Goal: Information Seeking & Learning: Find specific fact

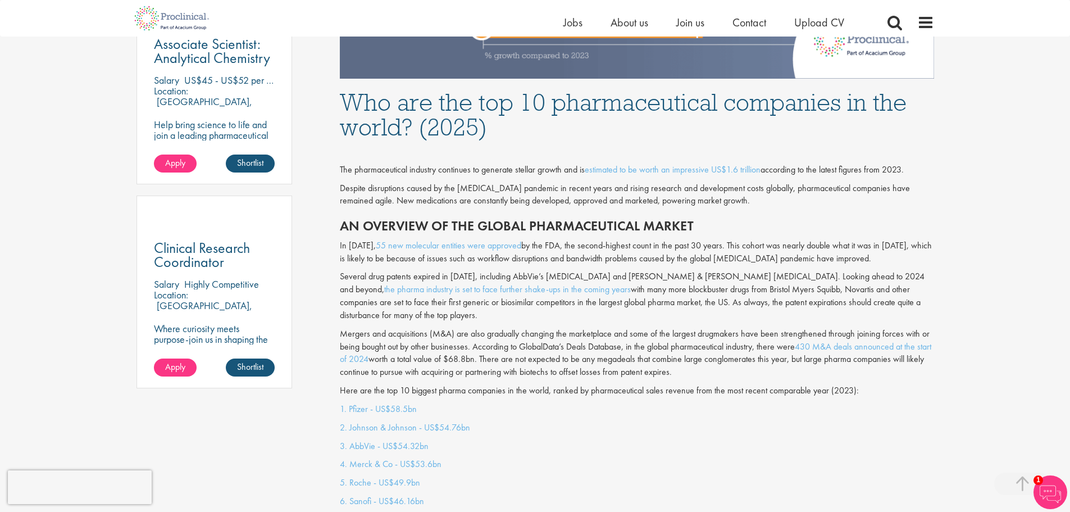
scroll to position [842, 0]
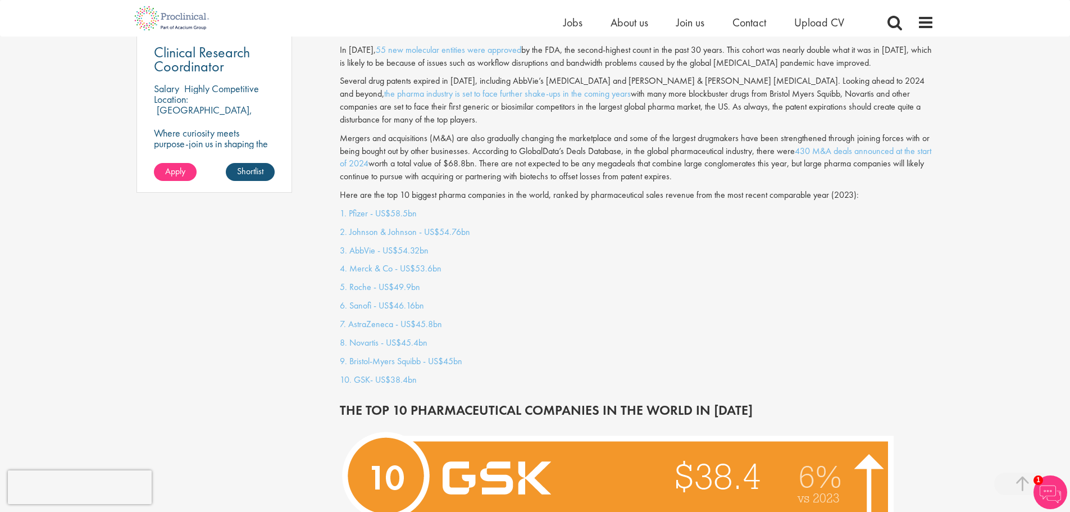
scroll to position [899, 0]
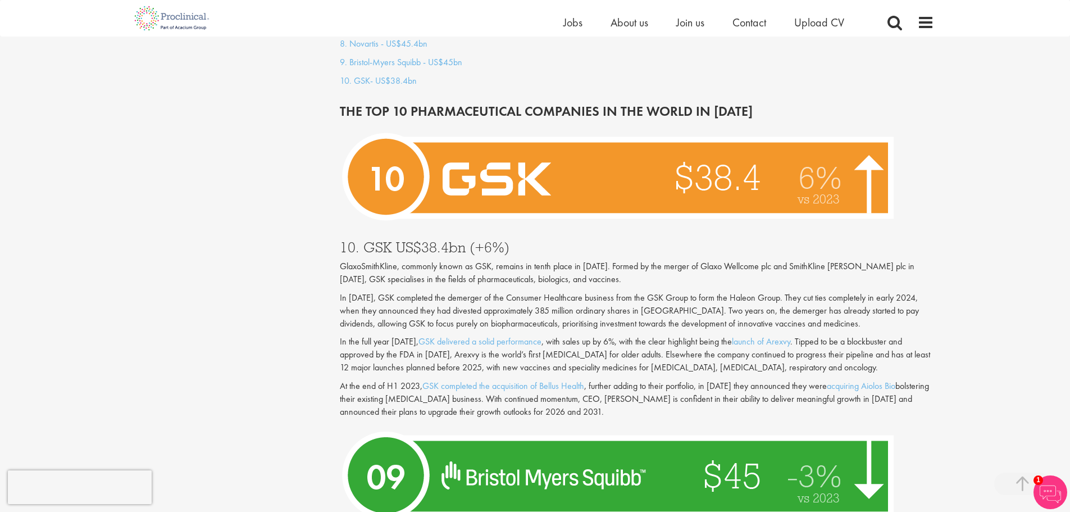
scroll to position [1179, 0]
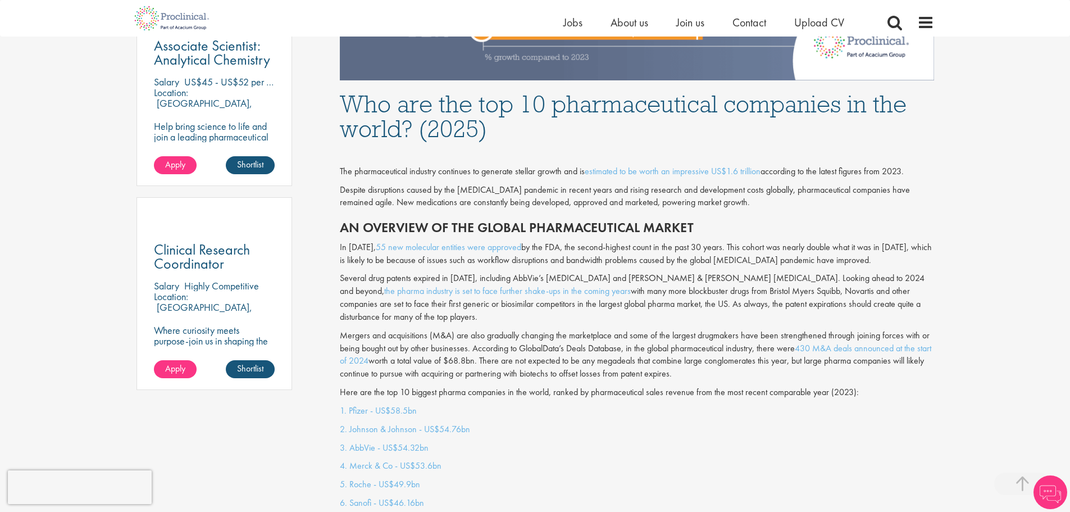
scroll to position [842, 0]
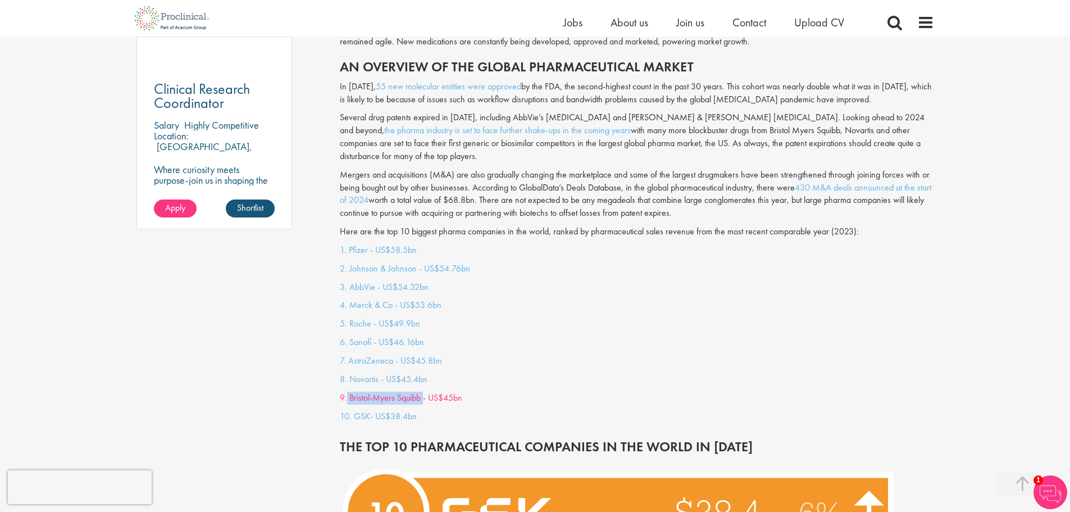
drag, startPoint x: 348, startPoint y: 375, endPoint x: 423, endPoint y: 384, distance: 76.4
click at [423, 384] on div "1. Pfizer - US$58.5bn 2. [PERSON_NAME] & [PERSON_NAME] - US$54.76bn 3. AbbVie -…" at bounding box center [636, 336] width 611 height 184
copy link "[PERSON_NAME] Squibb"
